Goal: Use online tool/utility: Utilize a website feature to perform a specific function

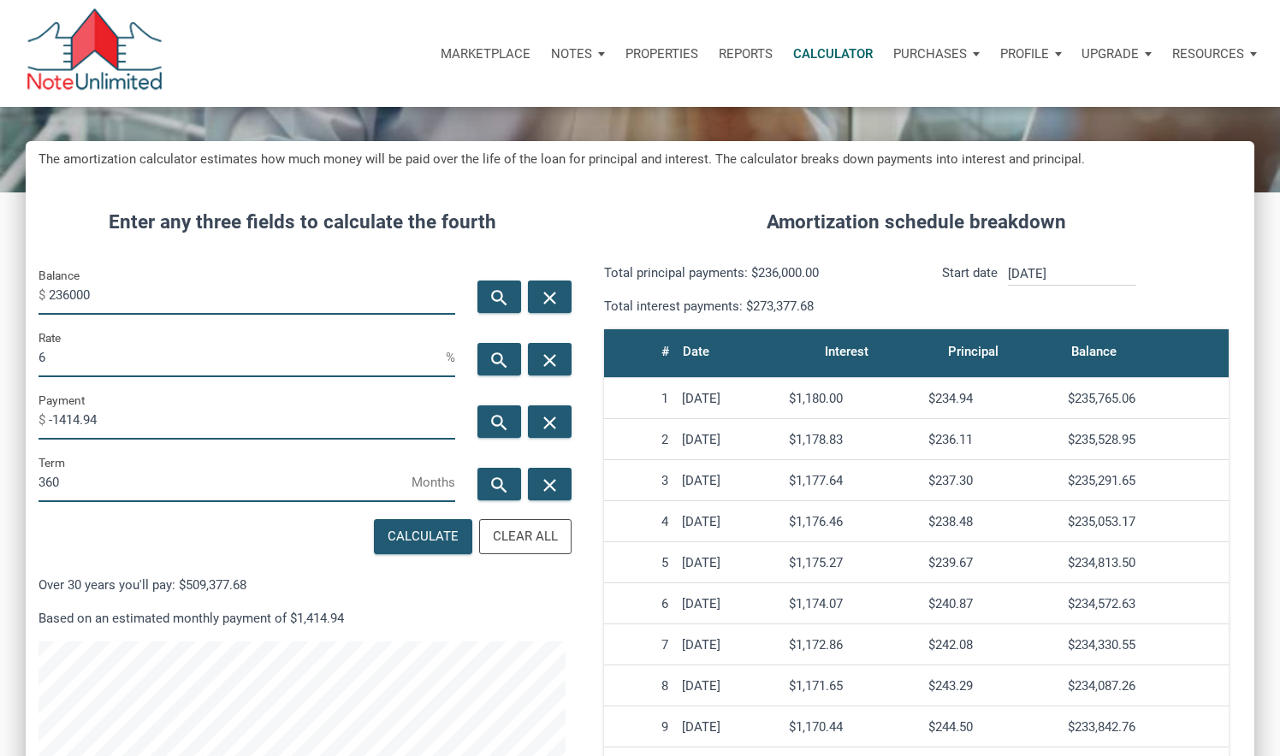
scroll to position [841, 1229]
drag, startPoint x: 50, startPoint y: 292, endPoint x: 199, endPoint y: 293, distance: 149.7
click at [199, 293] on input "236000" at bounding box center [252, 295] width 406 height 39
click at [186, 300] on input "236000" at bounding box center [252, 295] width 406 height 39
drag, startPoint x: 44, startPoint y: 296, endPoint x: 181, endPoint y: 293, distance: 137.8
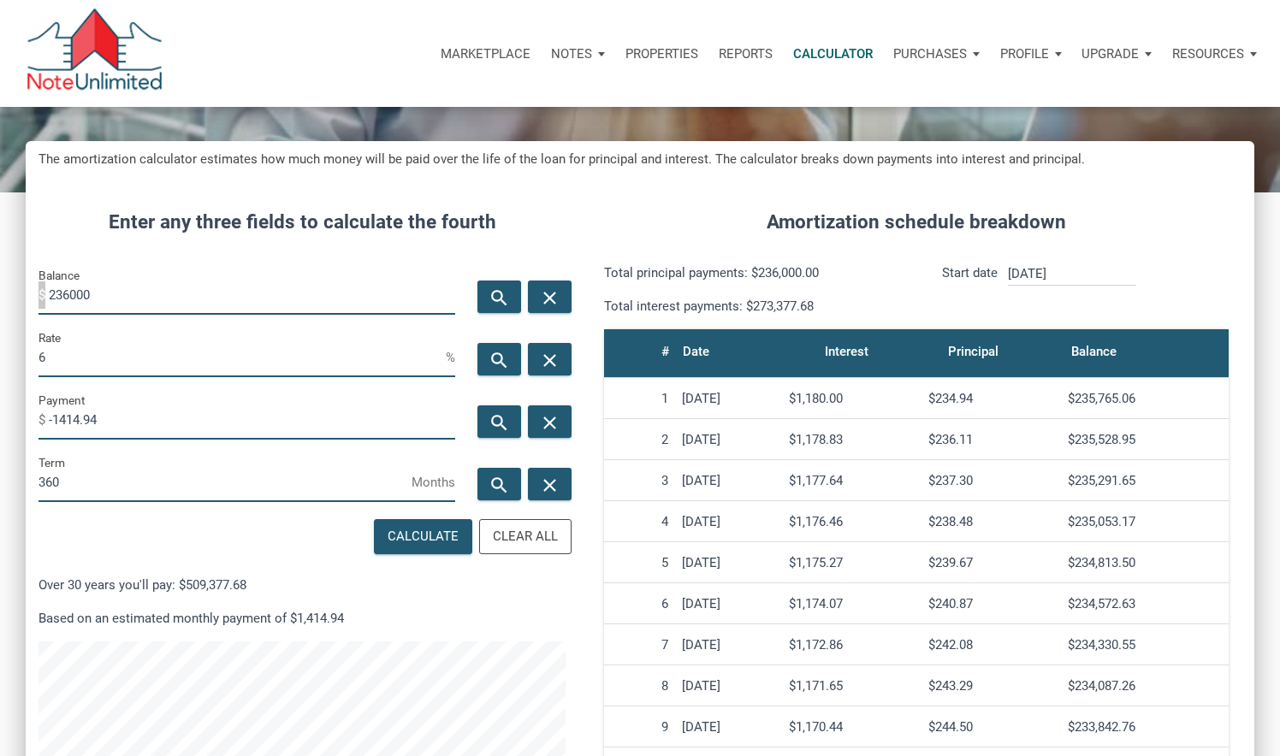
click at [181, 293] on div "Balance $ 236000" at bounding box center [247, 290] width 417 height 50
click at [181, 293] on input "236000" at bounding box center [252, 295] width 406 height 39
drag, startPoint x: 123, startPoint y: 294, endPoint x: 39, endPoint y: 296, distance: 84.7
click at [39, 296] on div "Balance $ 236000" at bounding box center [247, 290] width 417 height 50
click at [67, 311] on input "236000" at bounding box center [252, 295] width 406 height 39
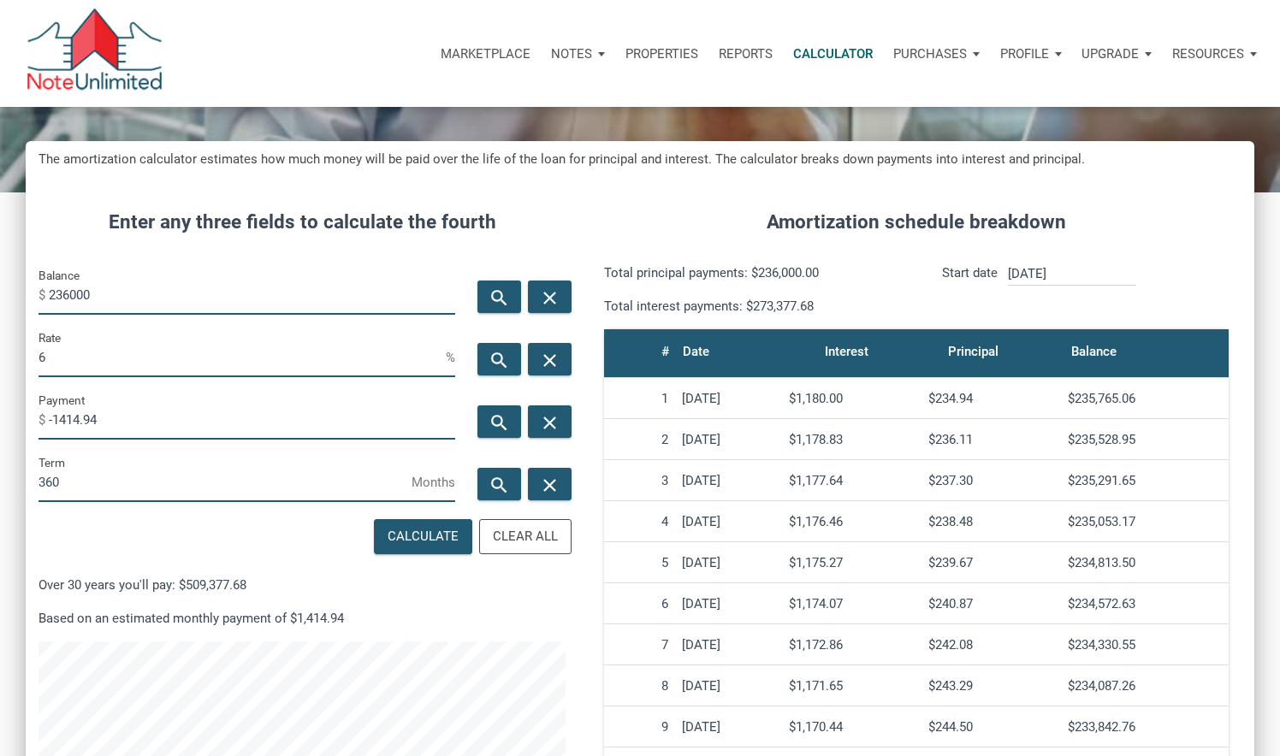
drag, startPoint x: 62, startPoint y: 359, endPoint x: 14, endPoint y: 353, distance: 49.0
click at [14, 353] on div "CALCULATOR The amortization calculator estimates how much money will be paid ov…" at bounding box center [640, 481] width 1280 height 1005
click at [80, 347] on input "6" at bounding box center [242, 358] width 407 height 39
click at [495, 416] on icon "search" at bounding box center [499, 422] width 21 height 21
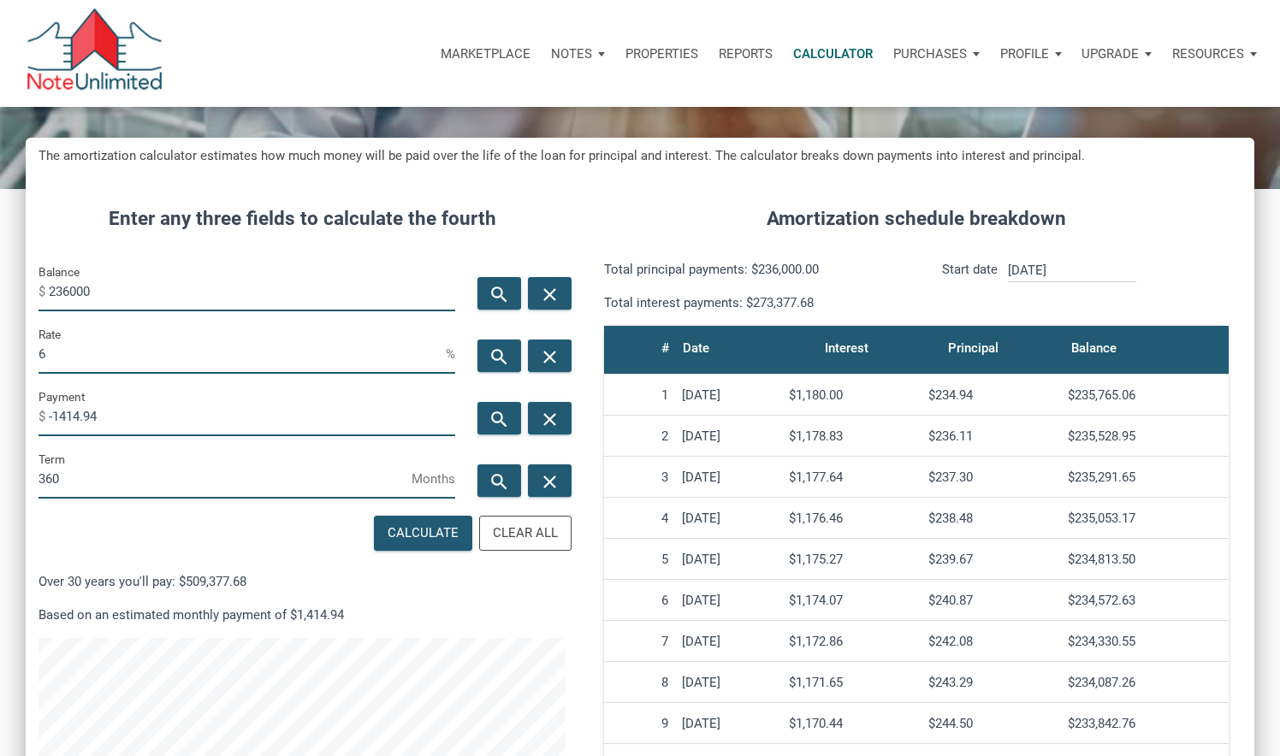
scroll to position [135, 0]
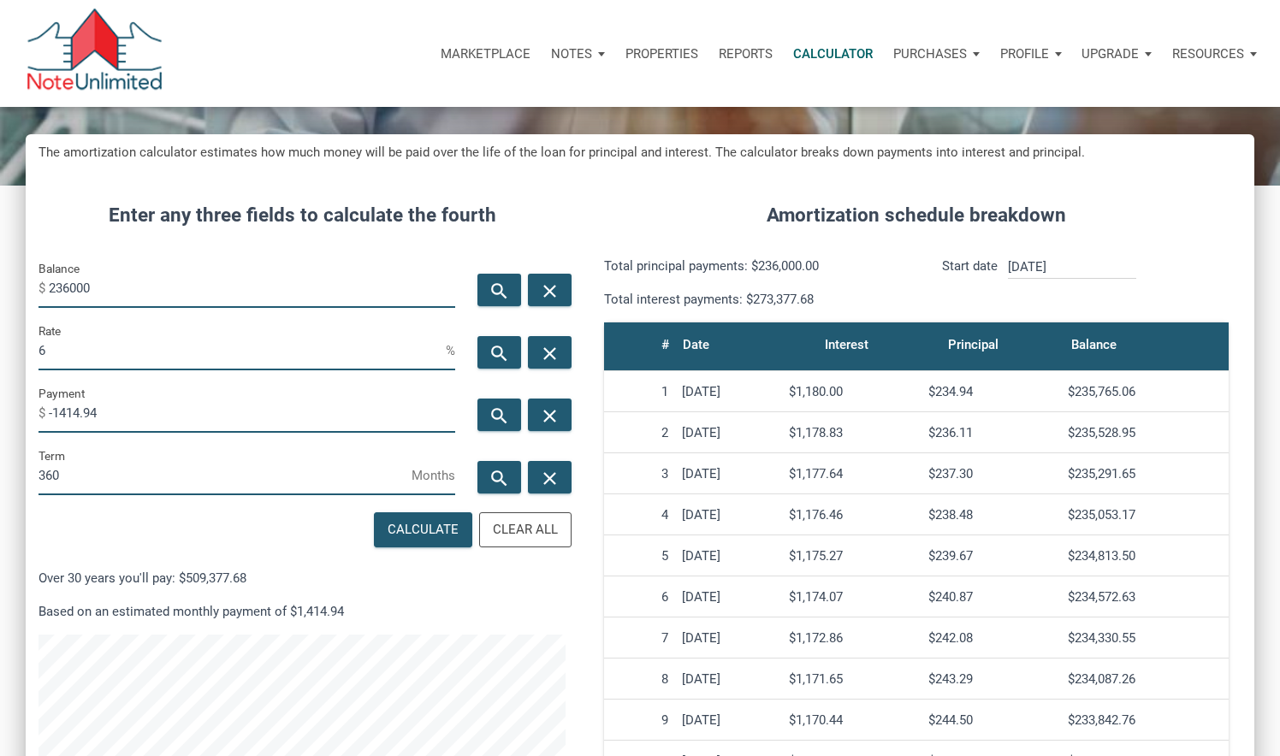
drag, startPoint x: 794, startPoint y: 386, endPoint x: 1001, endPoint y: 396, distance: 207.3
click at [1001, 396] on tr "[DATE] $1,180.00 $234.94 $235,765.06" at bounding box center [916, 391] width 625 height 41
click at [993, 402] on td "$234.94" at bounding box center [991, 391] width 139 height 41
drag, startPoint x: 996, startPoint y: 400, endPoint x: 799, endPoint y: 394, distance: 196.9
click at [799, 394] on tr "[DATE] $1,180.00 $234.94 $235,765.06" at bounding box center [916, 391] width 625 height 41
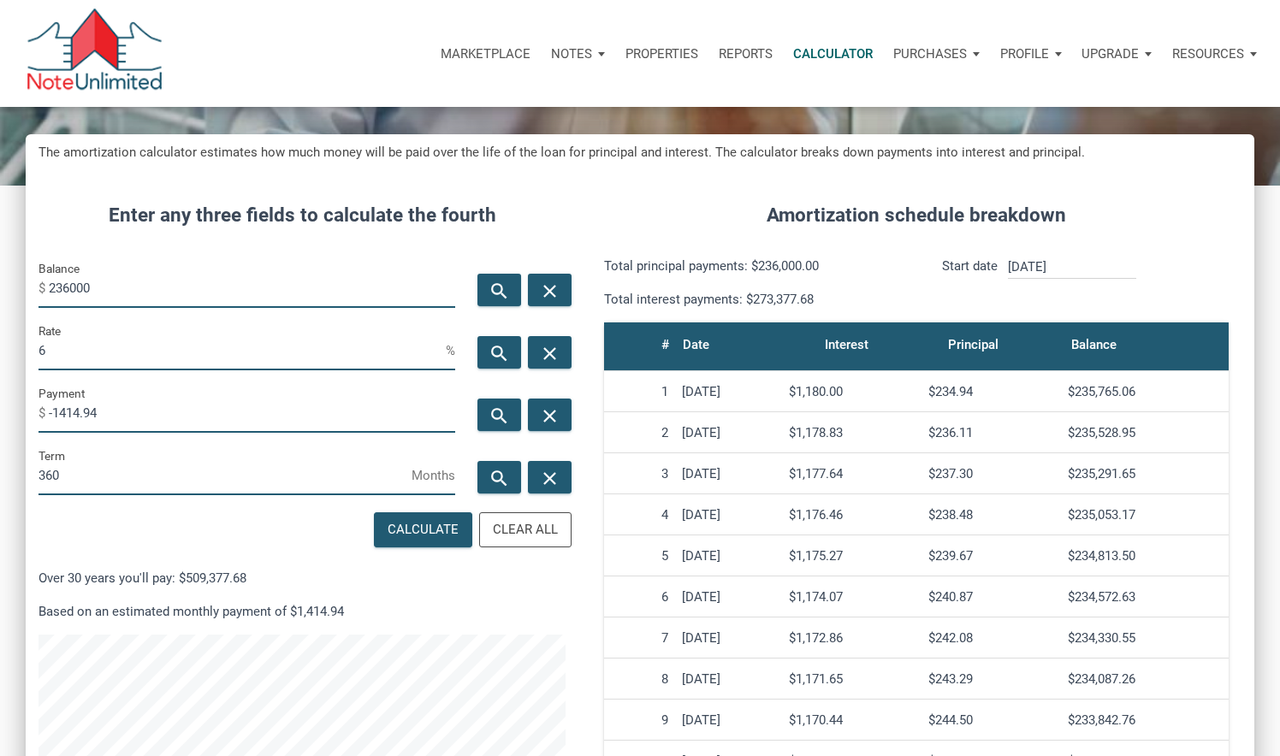
click at [827, 419] on td "$1,178.83" at bounding box center [851, 432] width 139 height 41
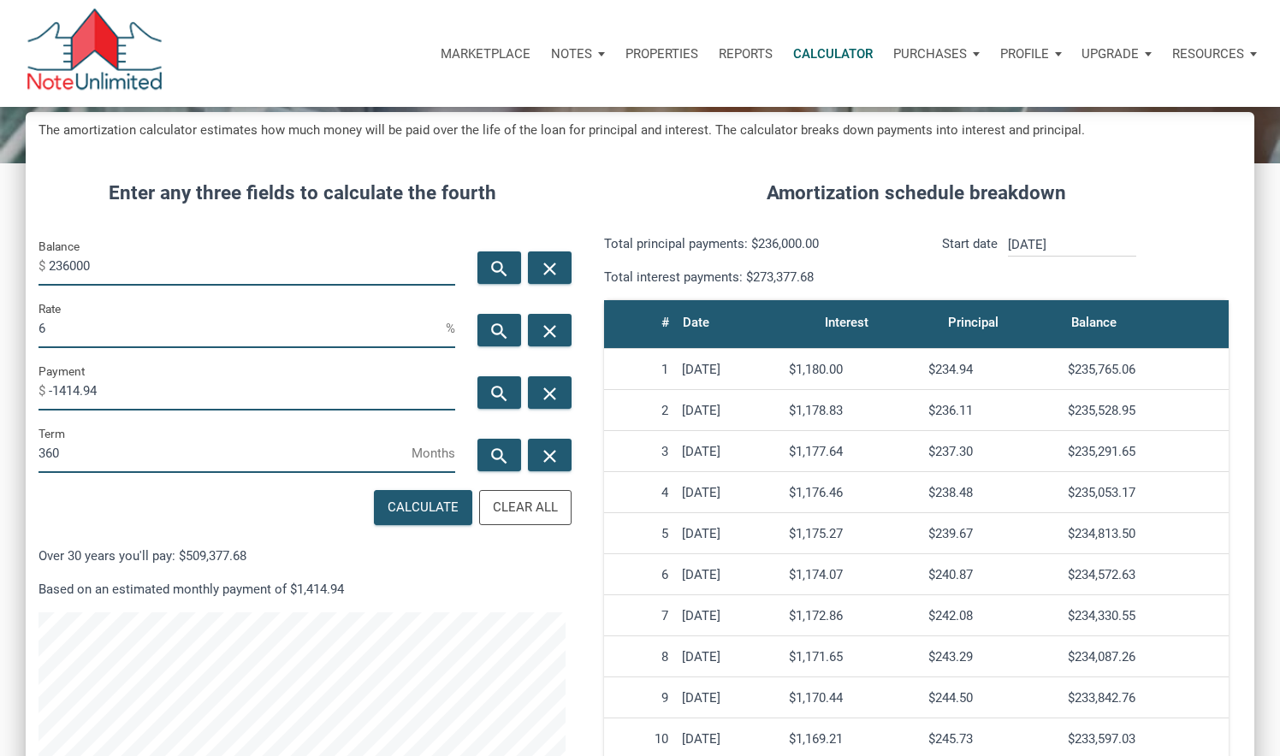
scroll to position [161, 0]
